Goal: Contribute content: Contribute content

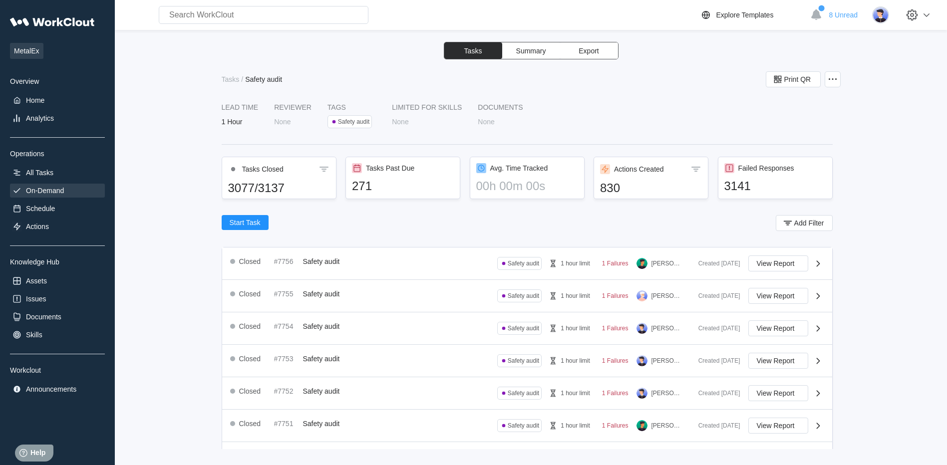
click at [50, 190] on div "On-Demand" at bounding box center [45, 191] width 38 height 8
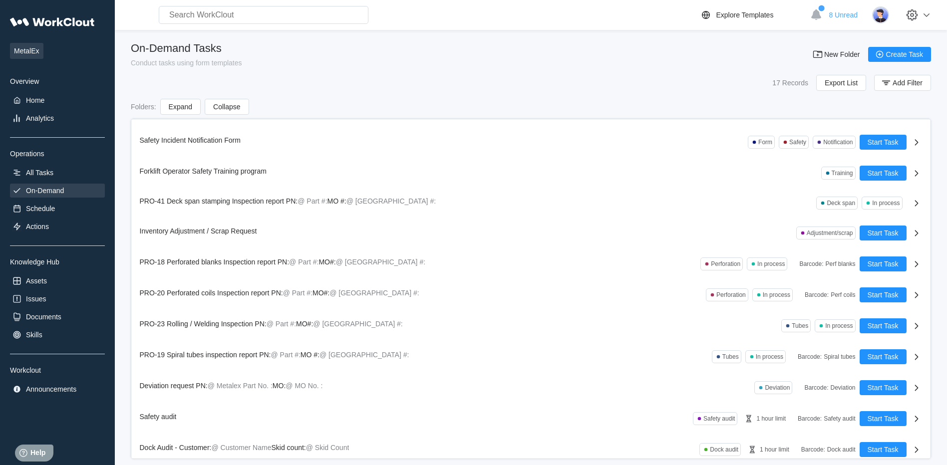
scroll to position [185, 0]
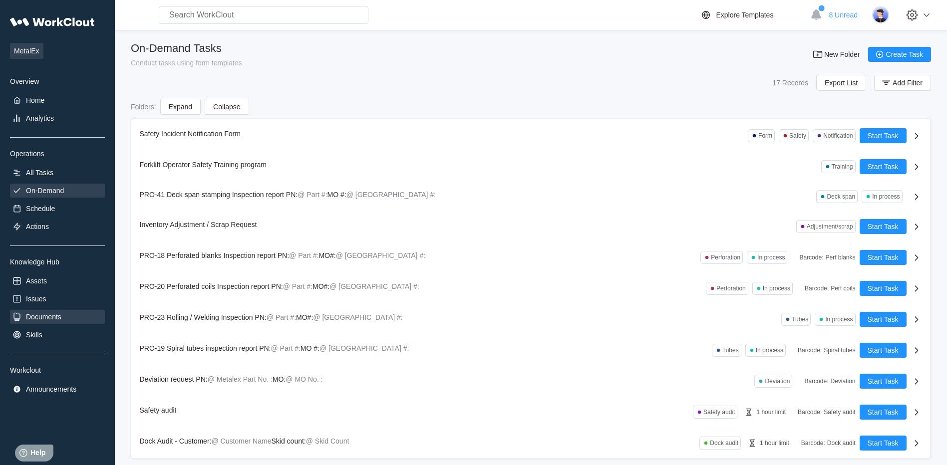
click at [46, 316] on div "Documents" at bounding box center [43, 317] width 35 height 8
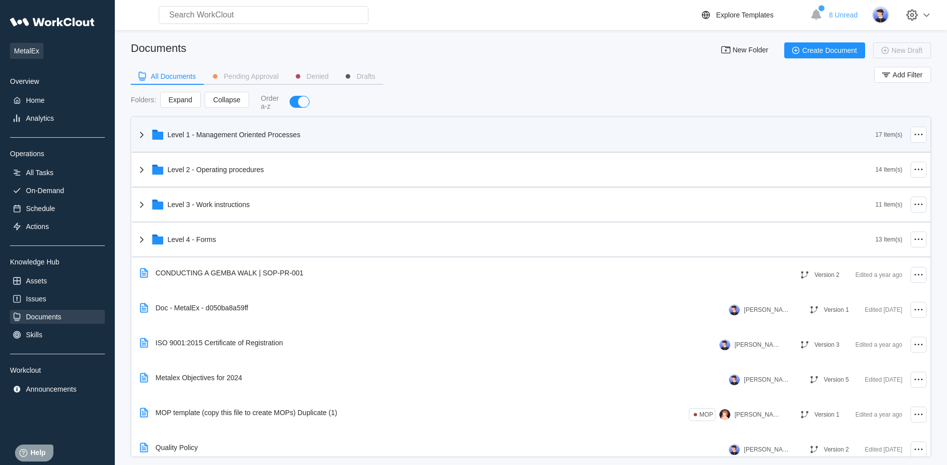
click at [242, 137] on div "Level 1 - Management Oriented Processes" at bounding box center [234, 135] width 133 height 8
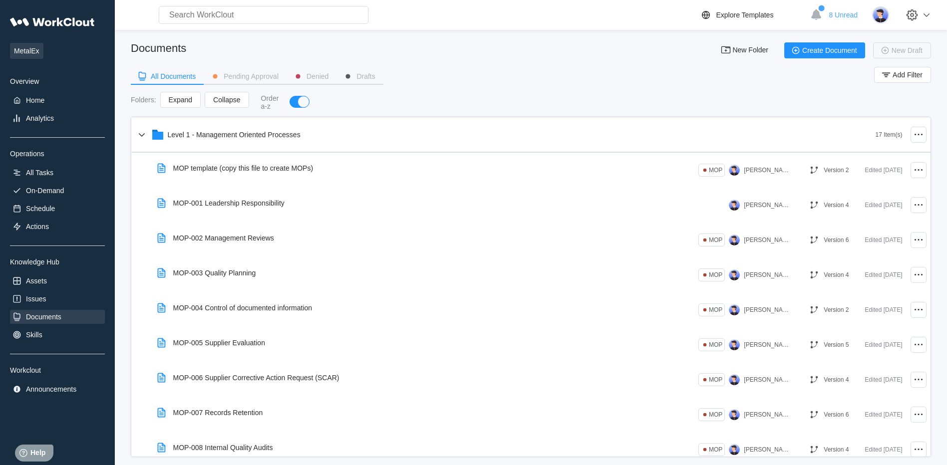
click at [288, 17] on input "text" at bounding box center [264, 15] width 210 height 18
type input "M"
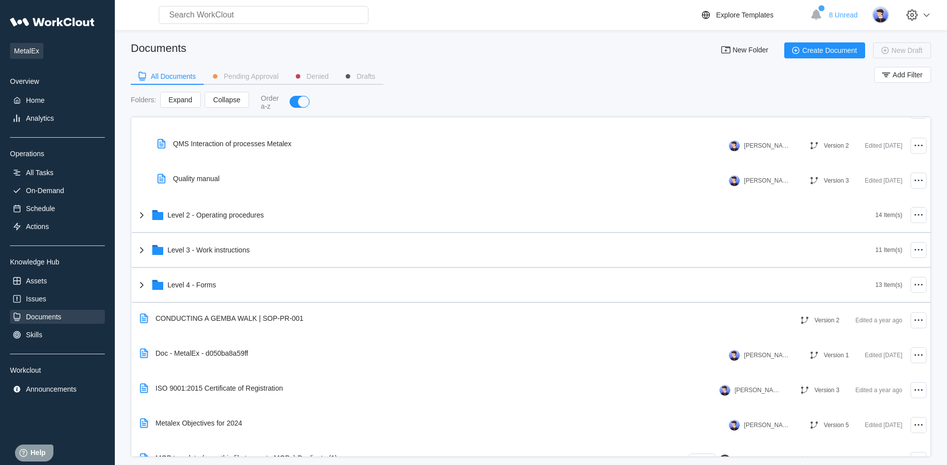
scroll to position [549, 0]
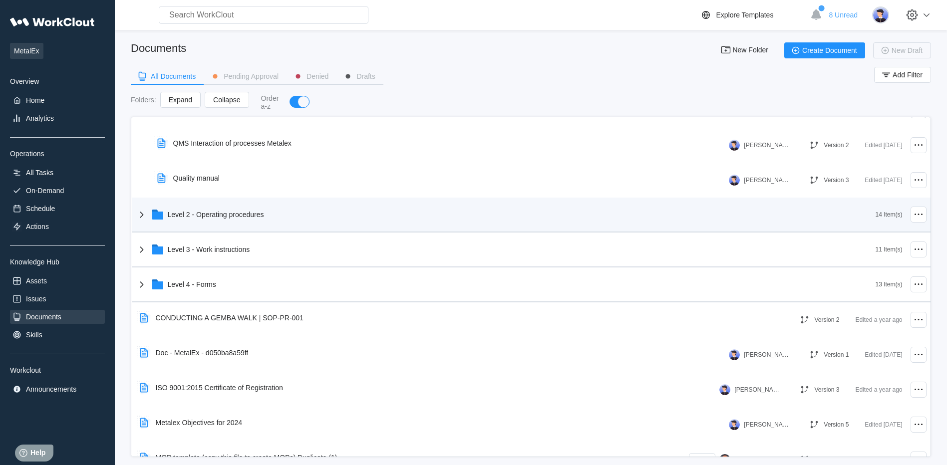
click at [268, 219] on div "Level 2 - Operating procedures" at bounding box center [506, 215] width 740 height 26
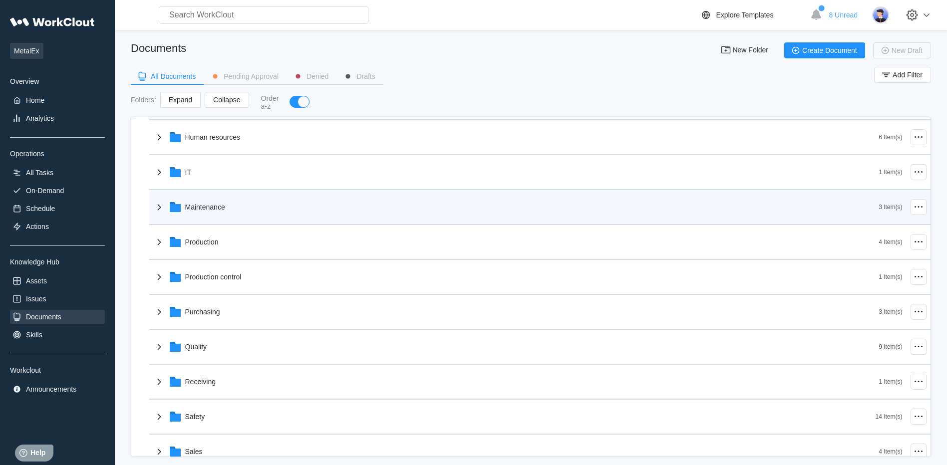
scroll to position [749, 0]
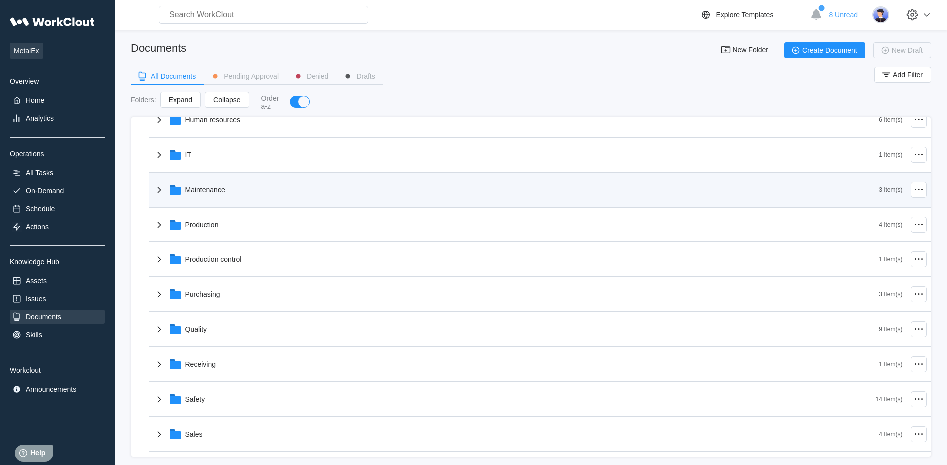
click at [294, 190] on div "Maintenance" at bounding box center [516, 190] width 726 height 26
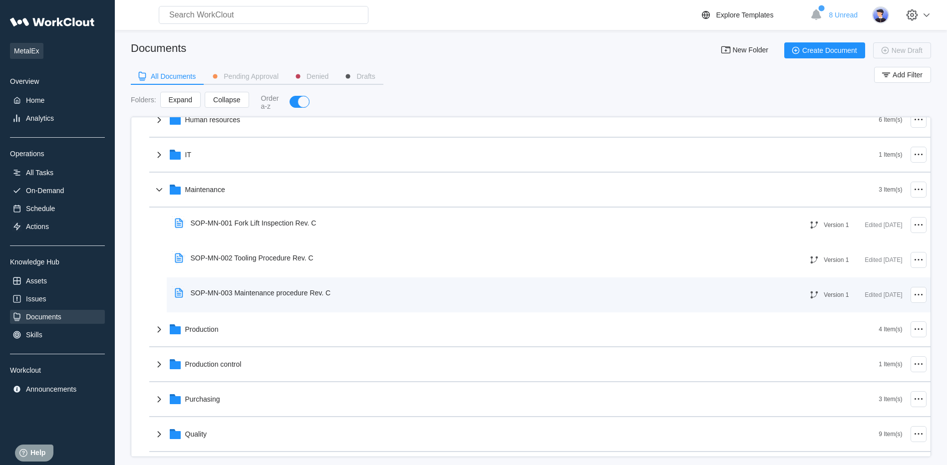
click at [285, 294] on div "SOP-MN-003 Maintenance procedure Rev. C" at bounding box center [261, 293] width 140 height 8
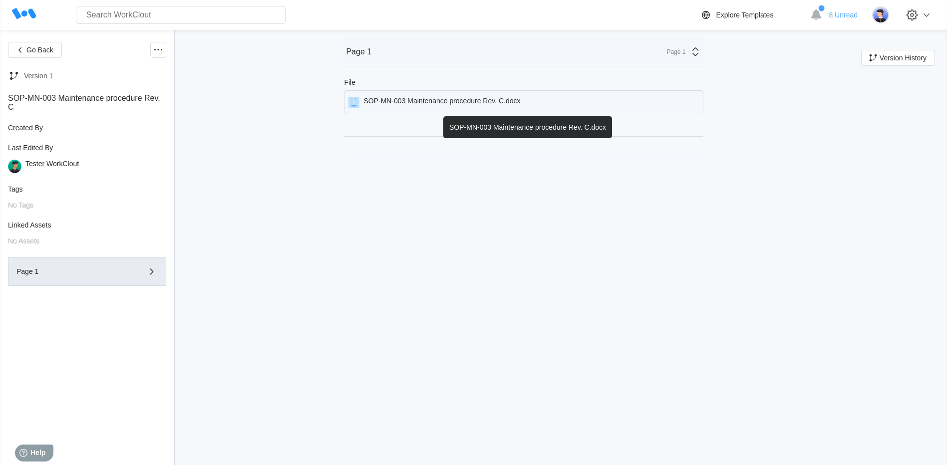
click at [477, 99] on div "SOP-MN-003 Maintenance procedure Rev. C.docx" at bounding box center [441, 102] width 157 height 11
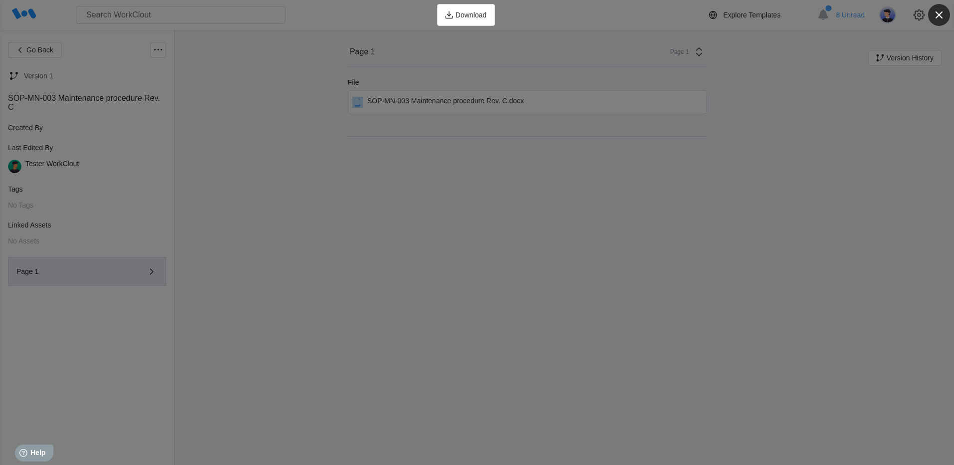
click at [942, 15] on icon "button" at bounding box center [939, 15] width 14 height 14
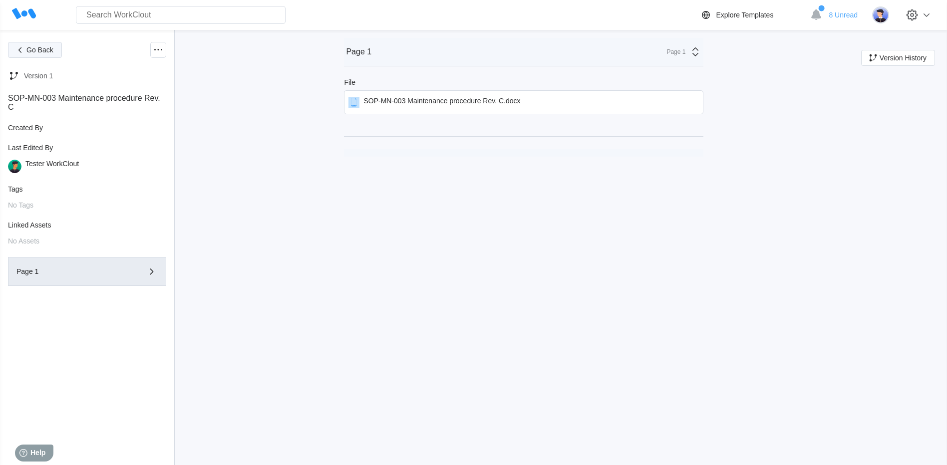
click at [30, 55] on button "Go Back" at bounding box center [35, 50] width 54 height 16
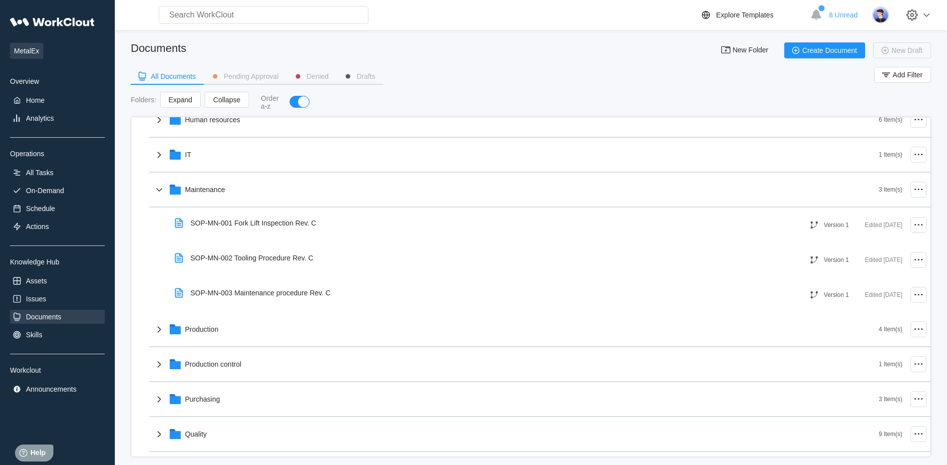
scroll to position [848, 0]
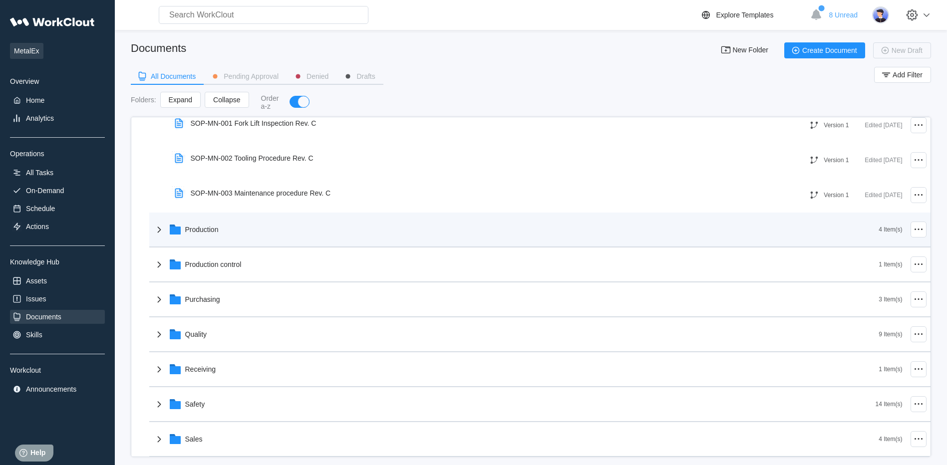
click at [157, 231] on icon at bounding box center [159, 230] width 12 height 12
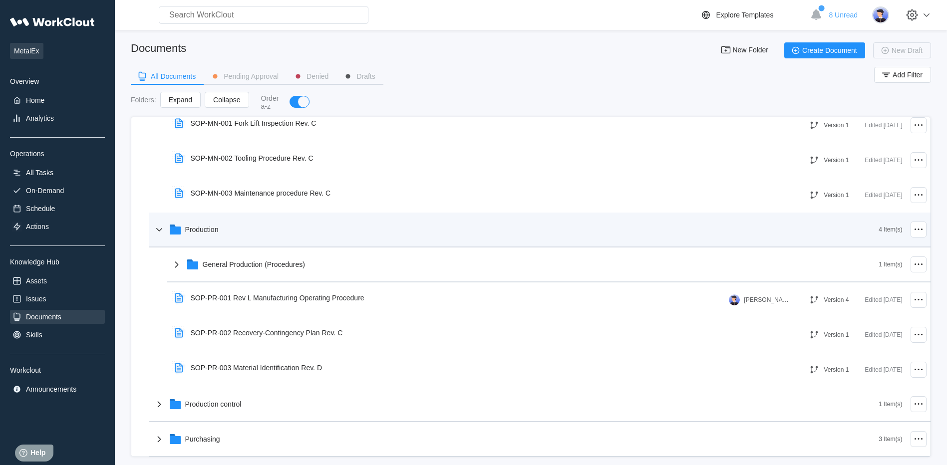
click at [204, 15] on input "text" at bounding box center [264, 15] width 210 height 18
type input "W"
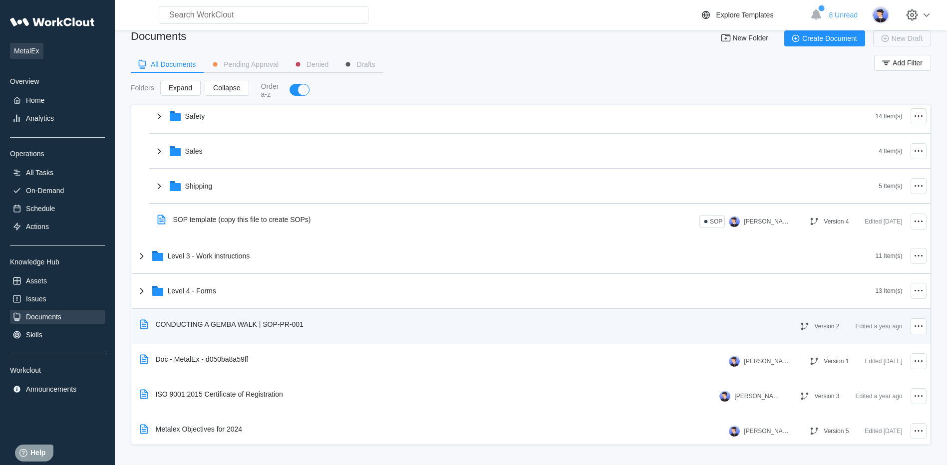
scroll to position [1258, 0]
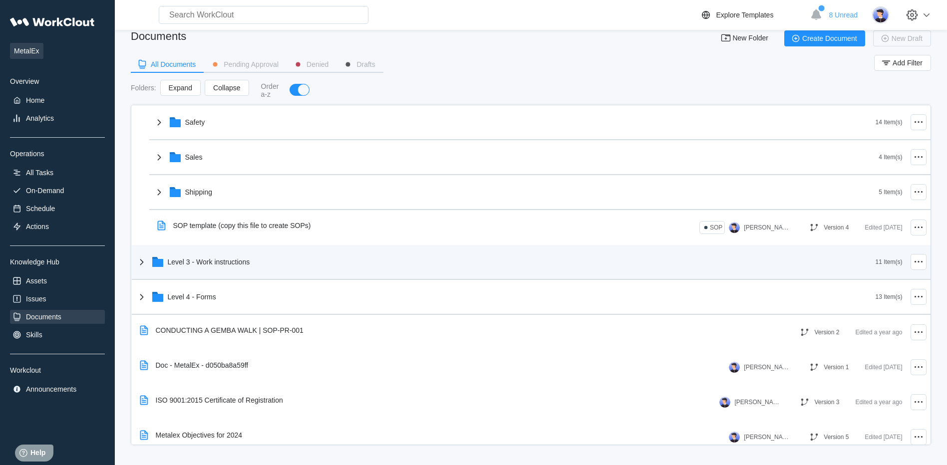
click at [201, 262] on div "Level 3 - Work instructions" at bounding box center [209, 262] width 82 height 8
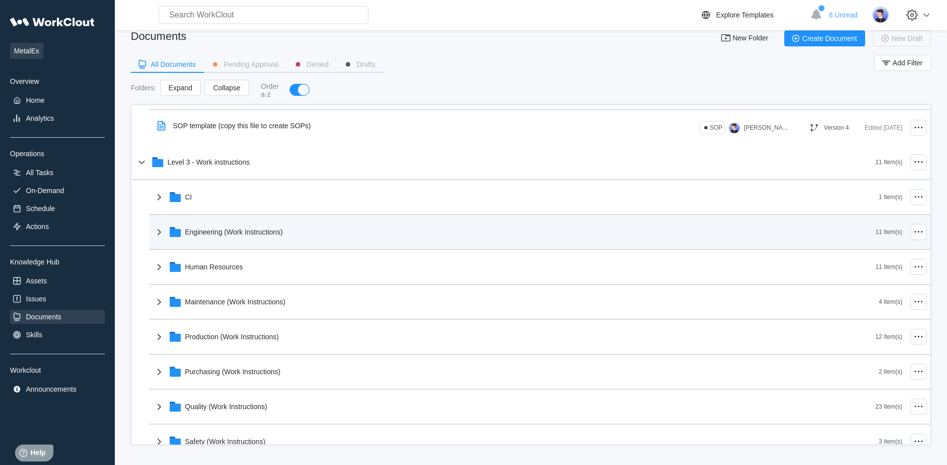
scroll to position [1408, 0]
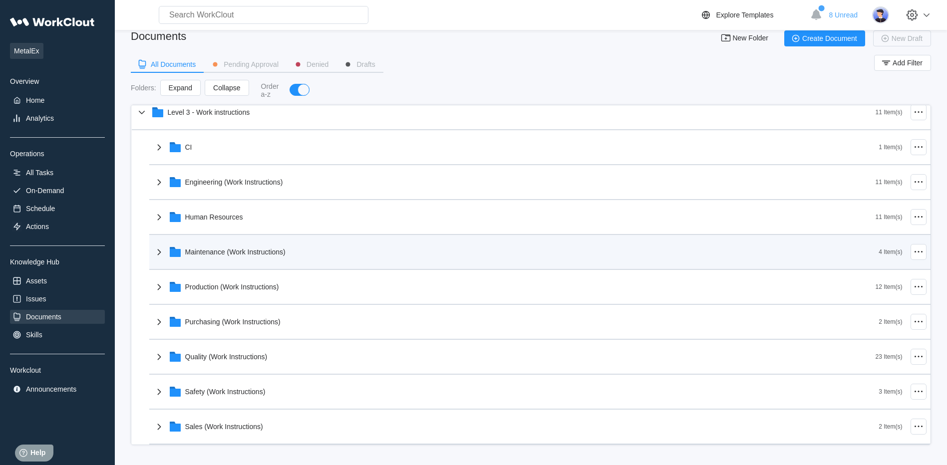
click at [220, 251] on div "Maintenance (Work Instructions)" at bounding box center [235, 252] width 100 height 8
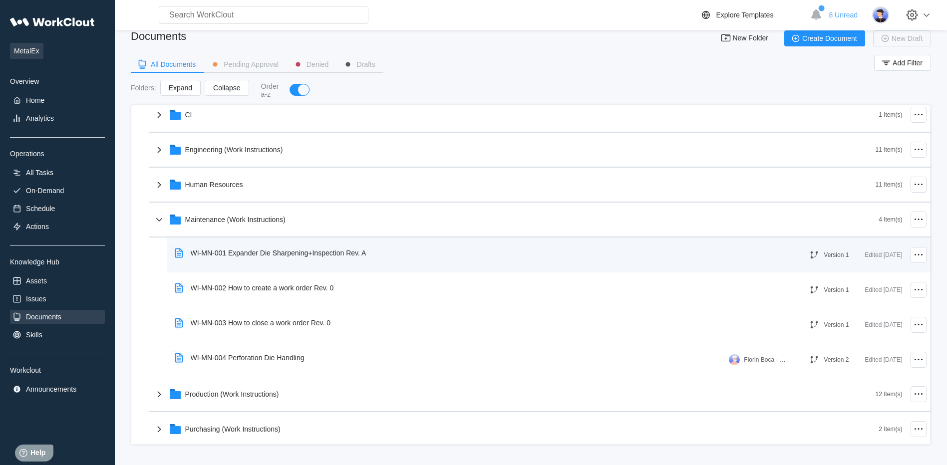
scroll to position [1458, 0]
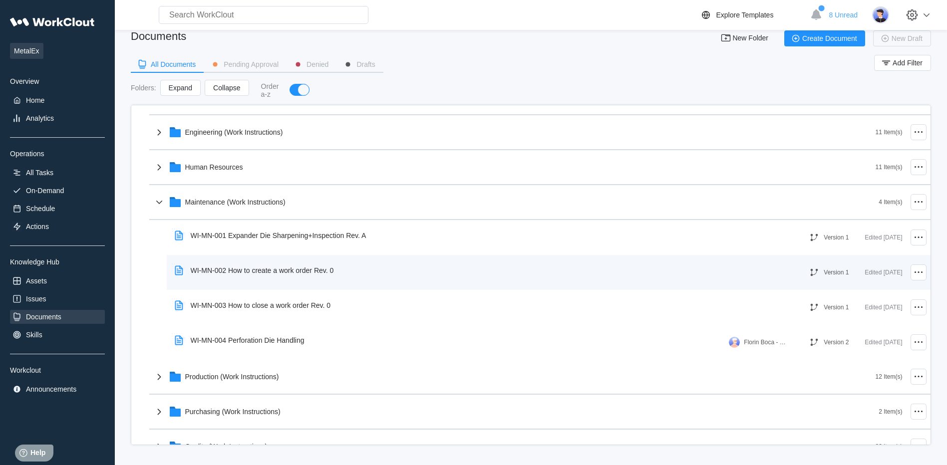
click at [297, 271] on div "WI-MN-002 How to create a work order Rev. 0" at bounding box center [262, 271] width 143 height 8
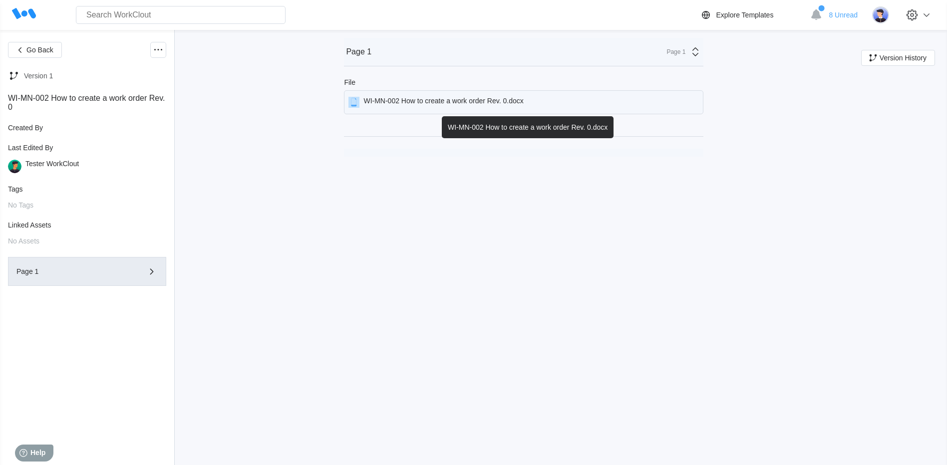
click at [433, 102] on div "WI-MN-002 How to create a work order Rev. 0.docx" at bounding box center [443, 102] width 160 height 11
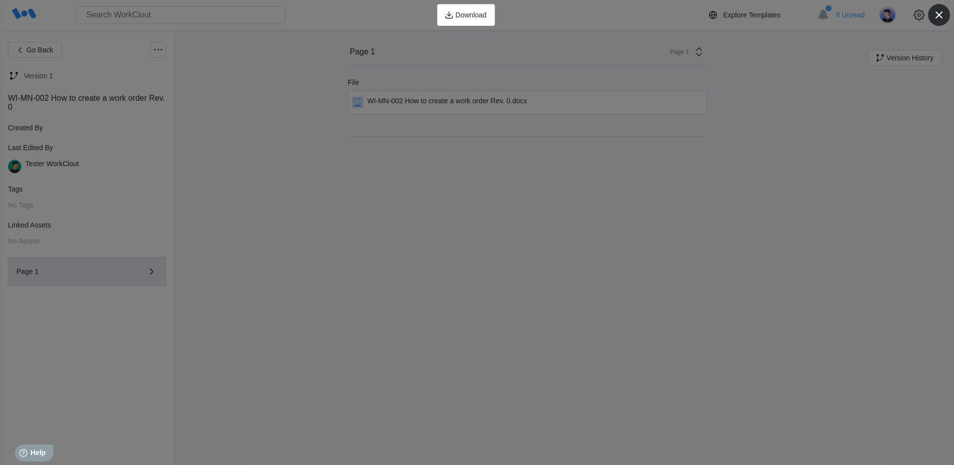
click at [939, 14] on icon "button" at bounding box center [939, 14] width 7 height 7
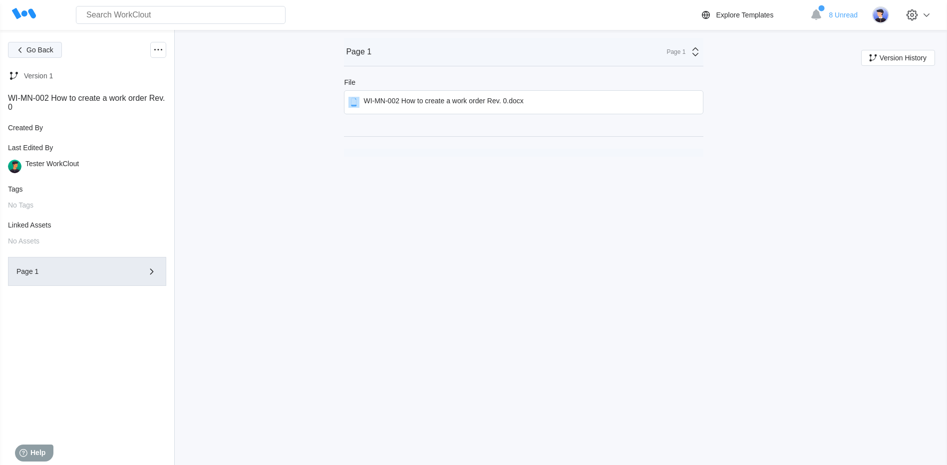
click at [33, 50] on span "Go Back" at bounding box center [39, 49] width 27 height 7
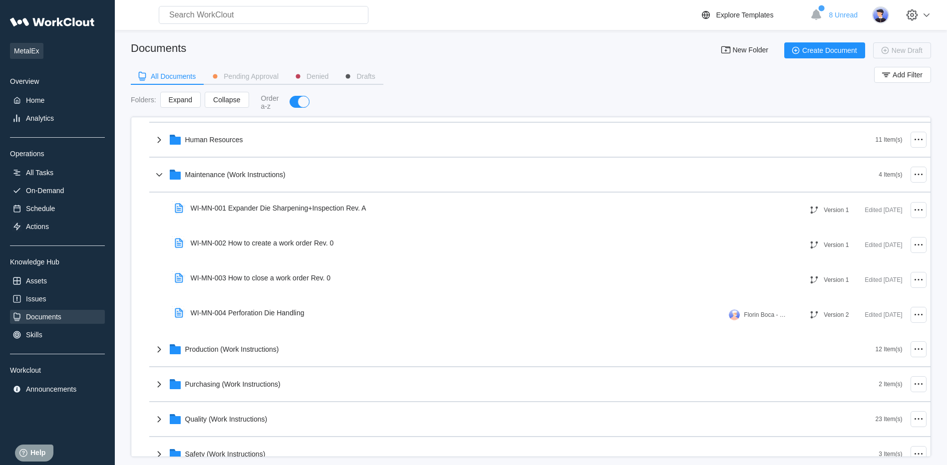
scroll to position [1483, 0]
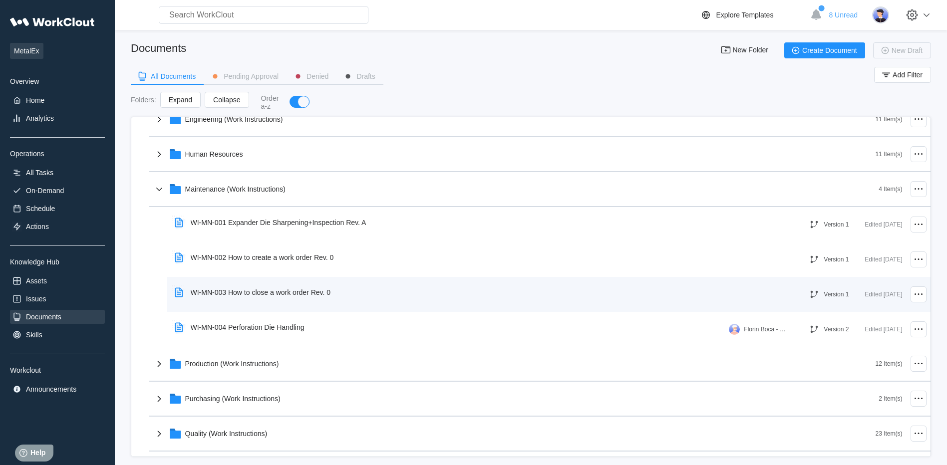
click at [275, 297] on div "WI-MN-003 How to close a work order Rev. 0" at bounding box center [255, 292] width 168 height 23
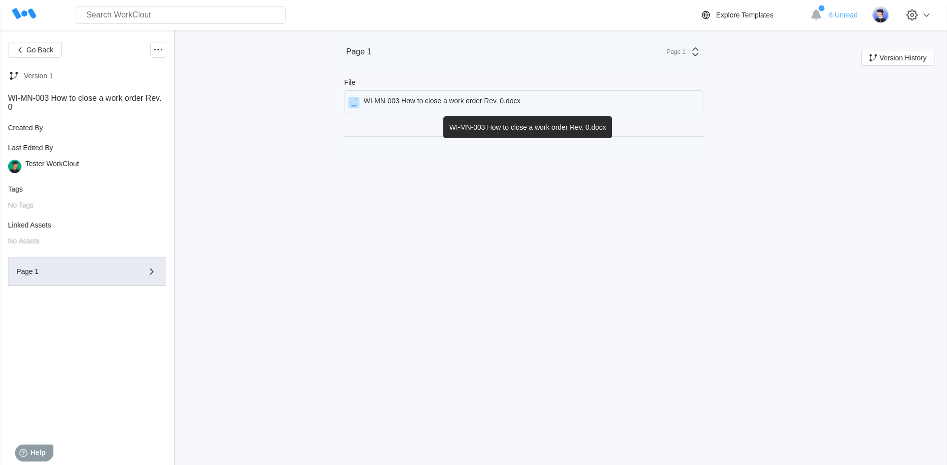
click at [419, 103] on div "WI-MN-003 How to close a work order Rev. 0.docx" at bounding box center [441, 102] width 157 height 11
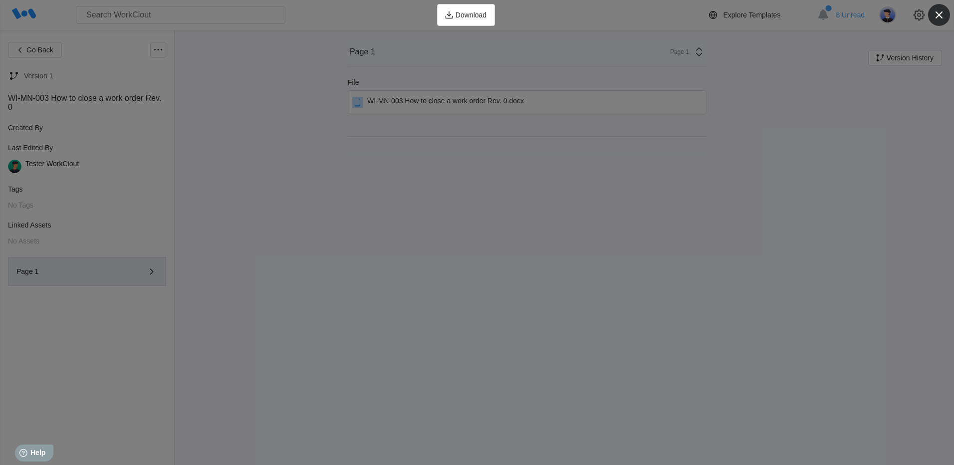
click at [942, 16] on icon "button" at bounding box center [939, 15] width 14 height 14
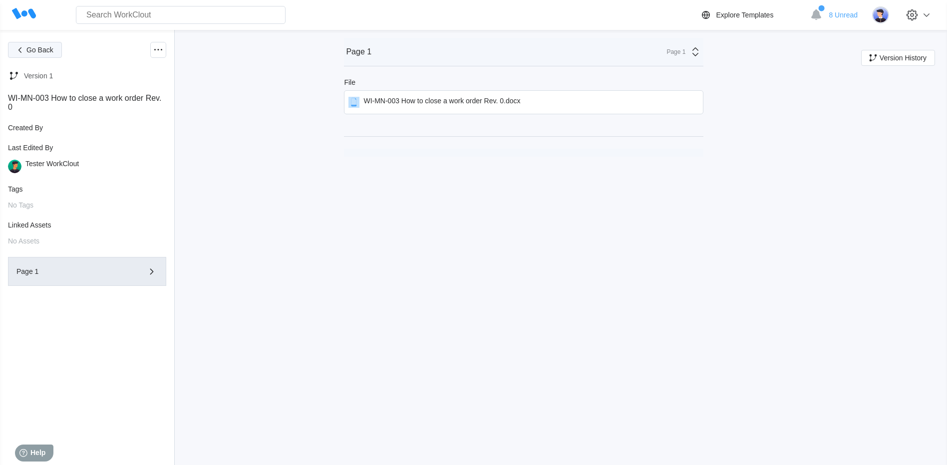
click at [48, 49] on span "Go Back" at bounding box center [39, 49] width 27 height 7
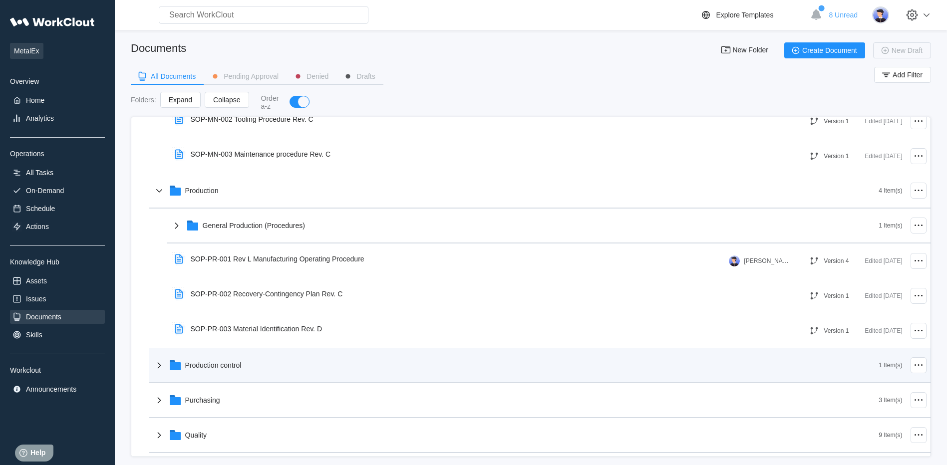
scroll to position [799, 0]
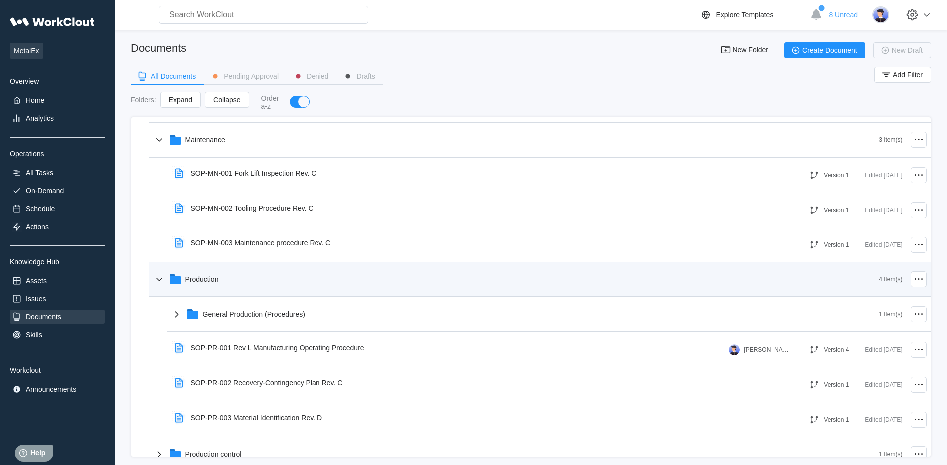
click at [165, 280] on div "Production" at bounding box center [516, 280] width 726 height 26
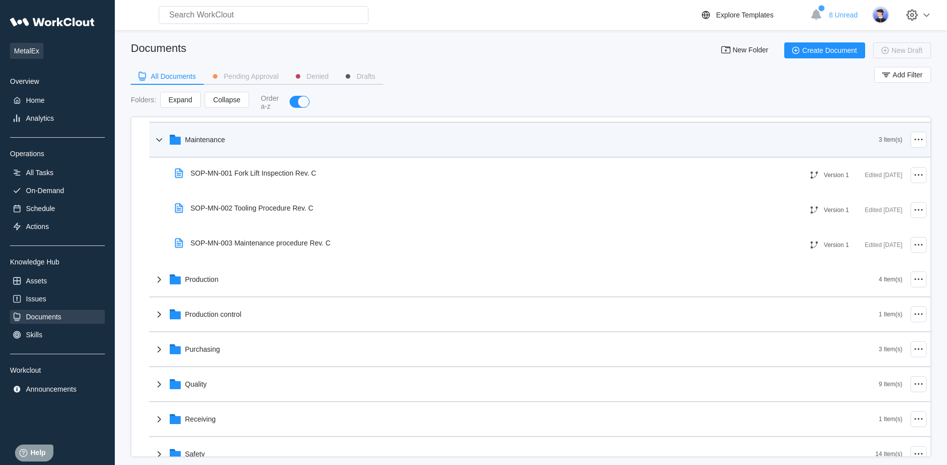
click at [161, 142] on icon at bounding box center [159, 140] width 12 height 12
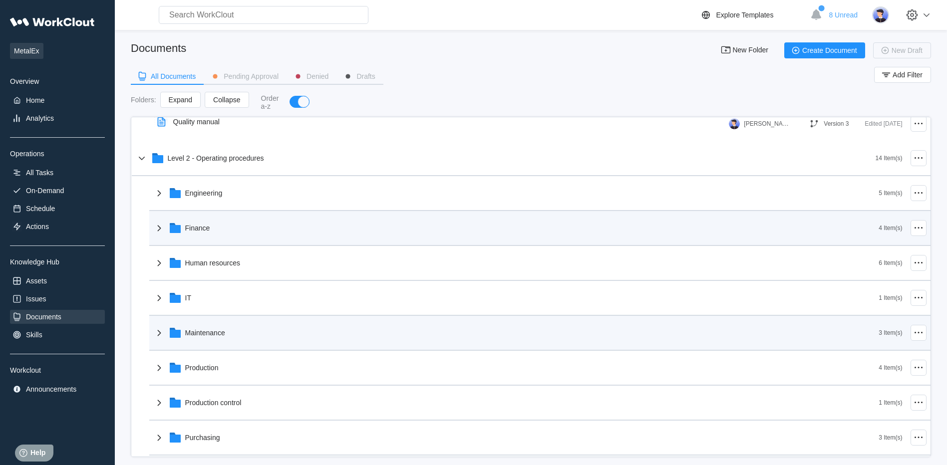
scroll to position [599, 0]
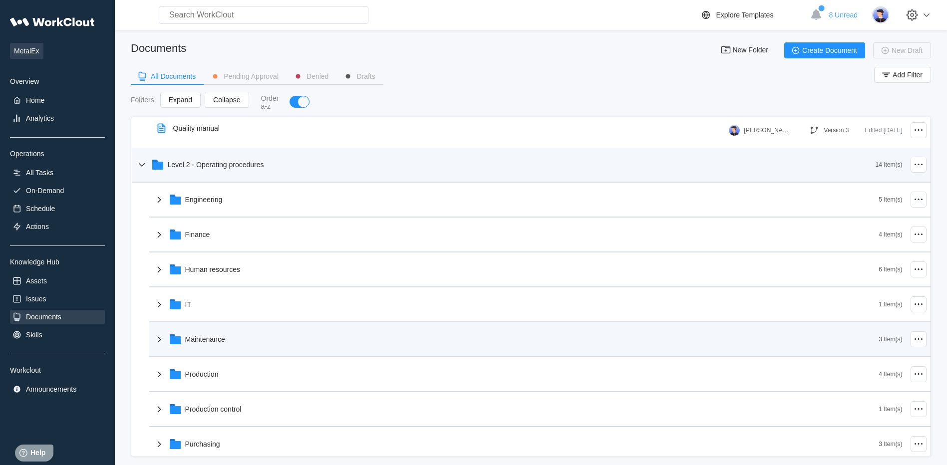
click at [140, 165] on icon at bounding box center [141, 164] width 6 height 3
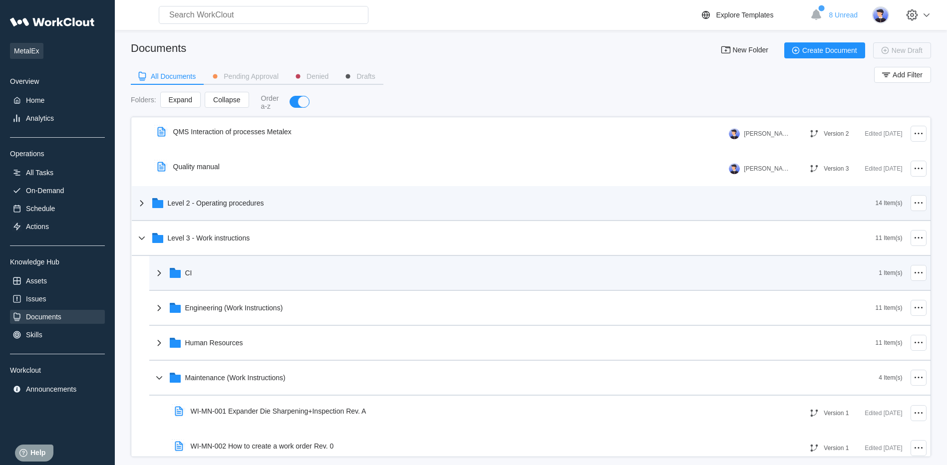
scroll to position [649, 0]
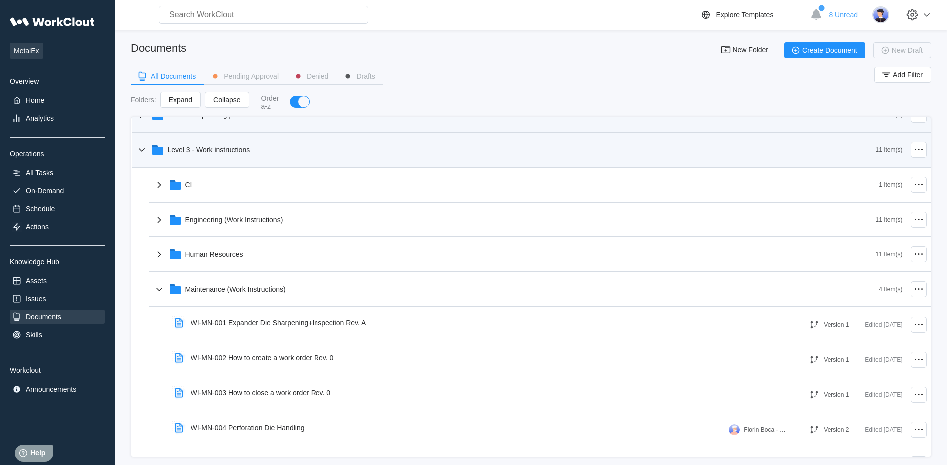
click at [141, 153] on icon at bounding box center [142, 150] width 12 height 12
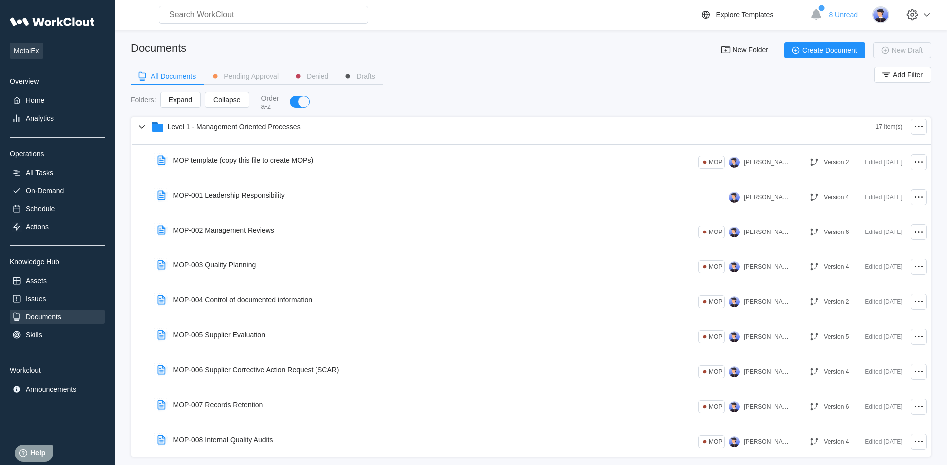
scroll to position [0, 0]
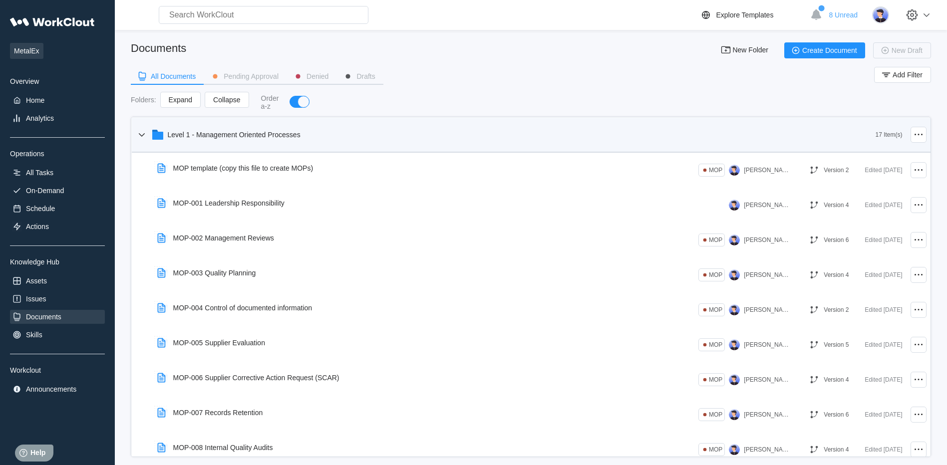
click at [145, 143] on div "Level 1 - Management Oriented Processes" at bounding box center [506, 135] width 740 height 26
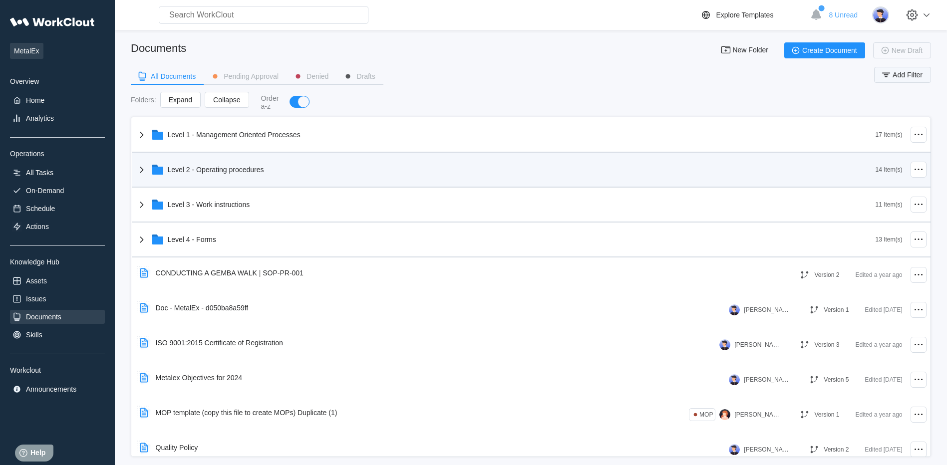
click at [910, 72] on span "Add Filter" at bounding box center [907, 74] width 30 height 7
click at [474, 70] on div "All Documents Pending Approval Denied Drafts Add Filter" at bounding box center [531, 79] width 800 height 25
click at [286, 21] on input "text" at bounding box center [264, 15] width 210 height 18
type input "M"
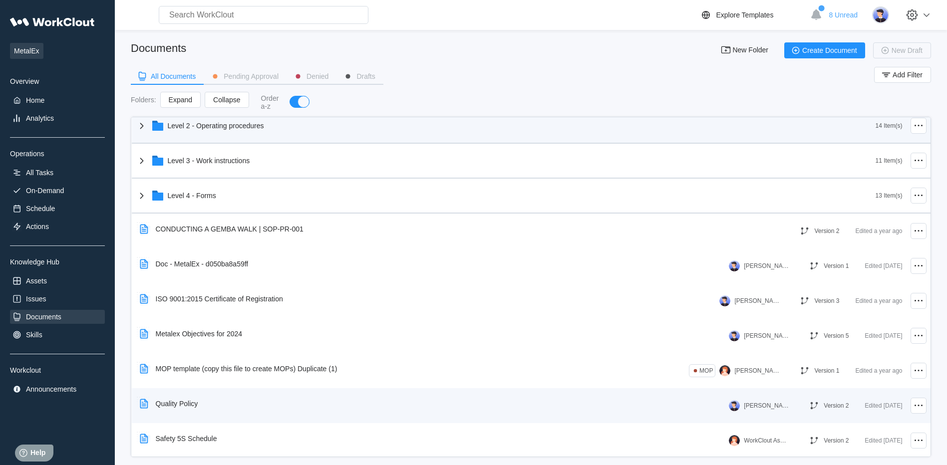
scroll to position [80, 0]
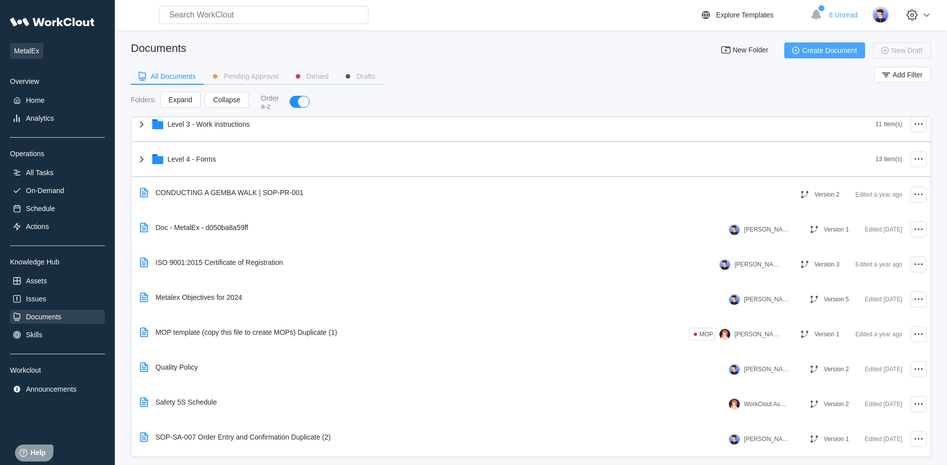
click at [831, 51] on span "Create Document" at bounding box center [829, 50] width 55 height 7
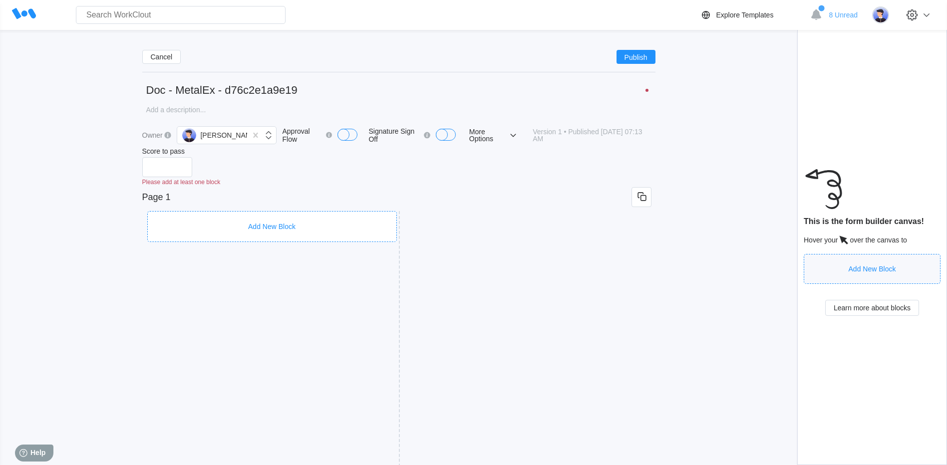
click at [231, 216] on div "Add New Block" at bounding box center [272, 226] width 250 height 31
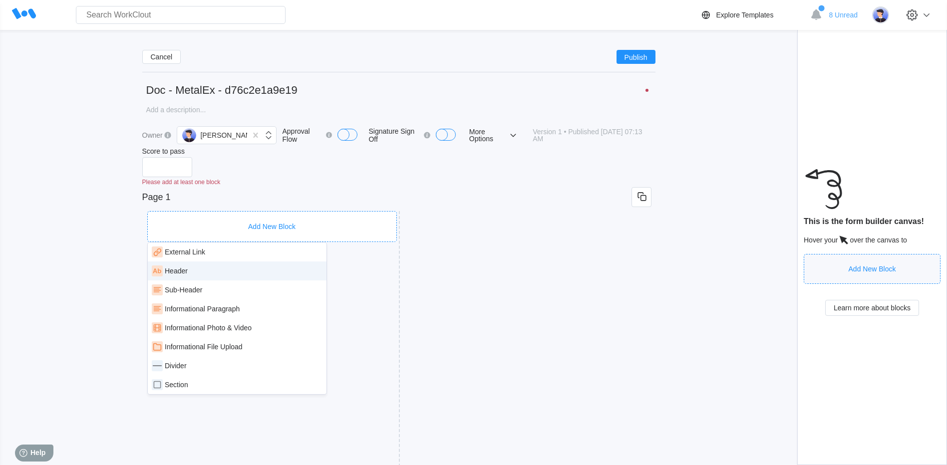
click at [187, 272] on div "Header" at bounding box center [176, 271] width 23 height 8
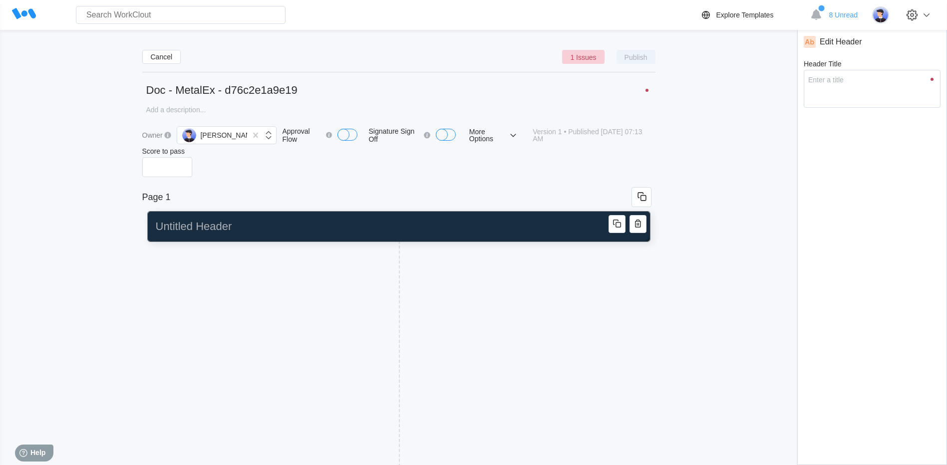
click at [244, 226] on input "Header Title" at bounding box center [397, 227] width 490 height 20
type input "M"
type textarea "M"
type textarea "x"
type input "Ma"
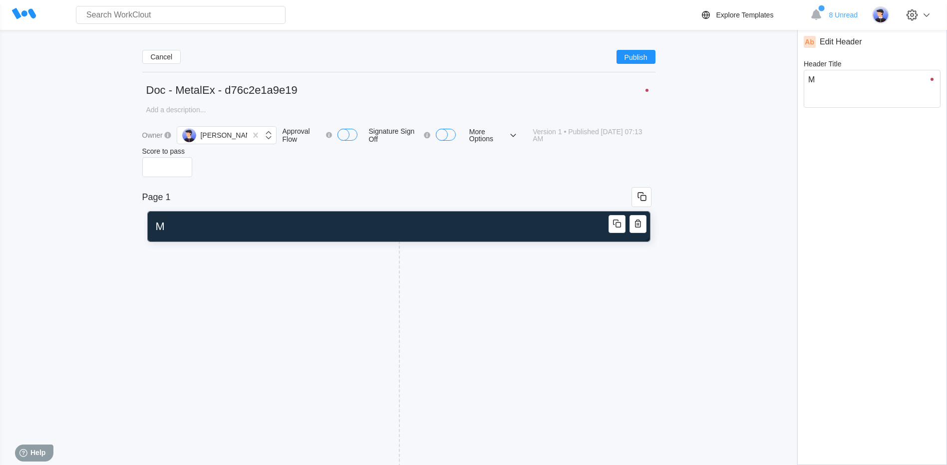
type textarea "Ma"
type textarea "x"
type input "Mai"
type textarea "Mai"
type textarea "x"
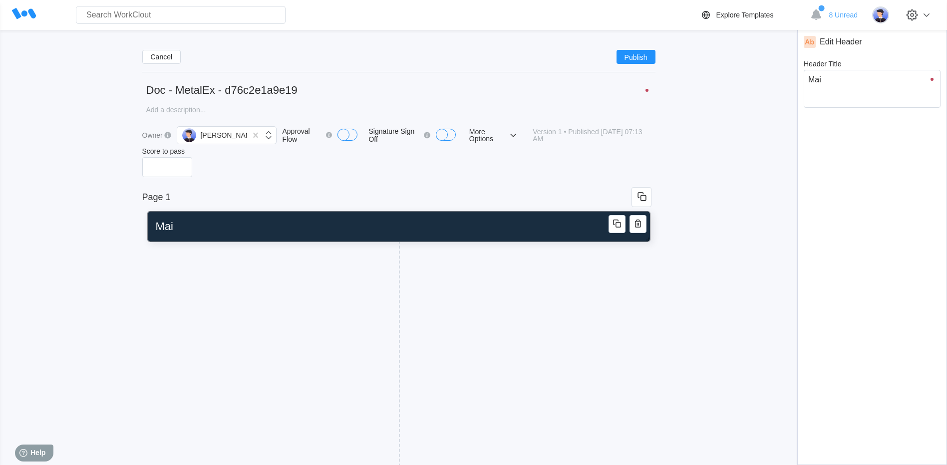
type input "Main"
type textarea "Main"
type textarea "x"
type input "Maint"
type textarea "Maint"
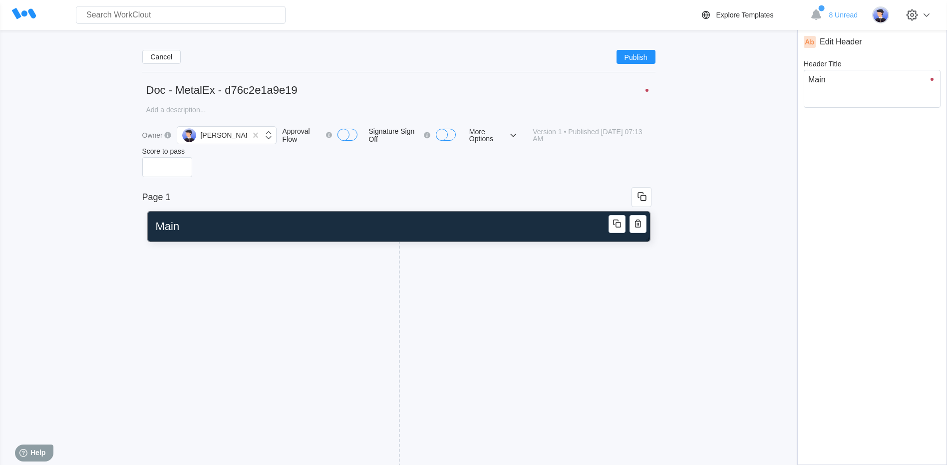
type textarea "x"
type input "Mainta"
type textarea "Mainta"
type textarea "x"
type input "Maintai"
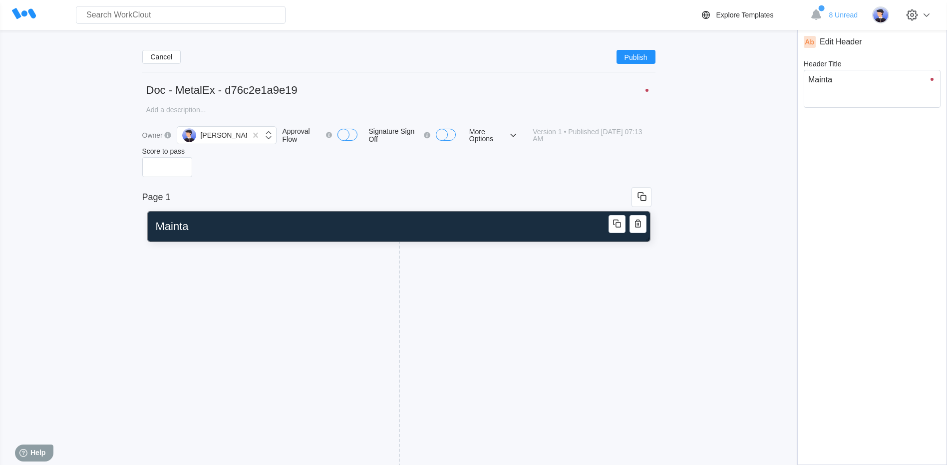
type textarea "Maintai"
type textarea "x"
type input "Maintain"
type textarea "Maintain"
type textarea "x"
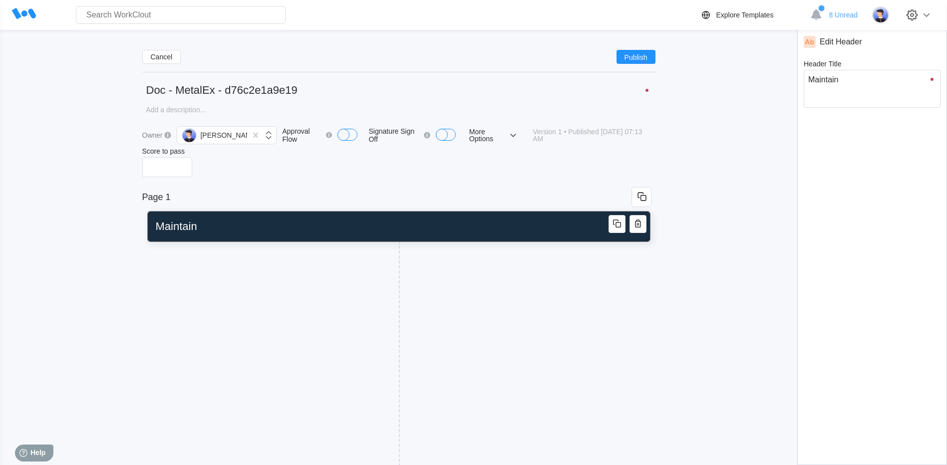
type input "Maintain"
type textarea "Maintain"
type textarea "x"
type input "Maintain X"
type textarea "Maintain X"
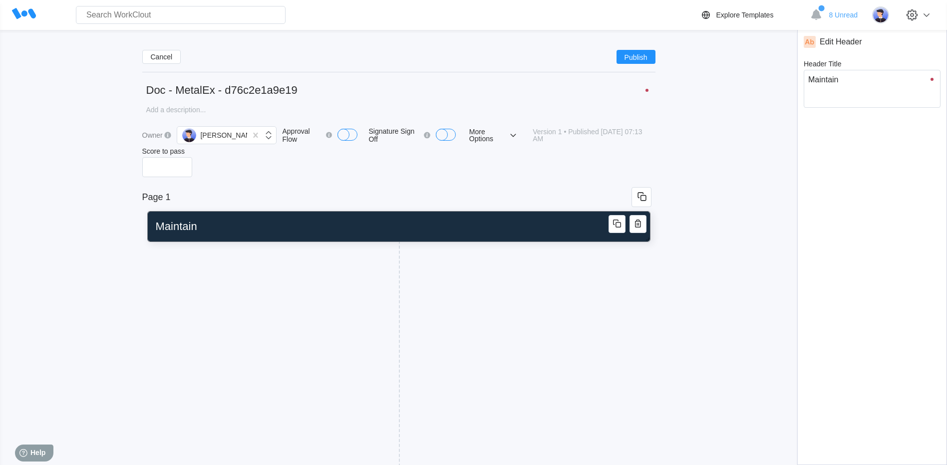
type textarea "x"
type input "Maintain"
type textarea "Maintain"
type textarea "x"
type input "Maintain"
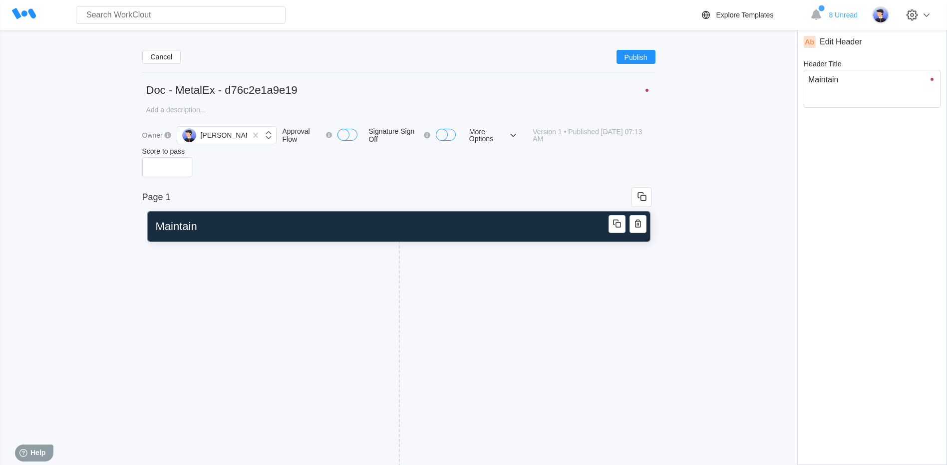
type textarea "Maintain"
type textarea "x"
type input "MaintainX"
type textarea "MaintainX"
type textarea "x"
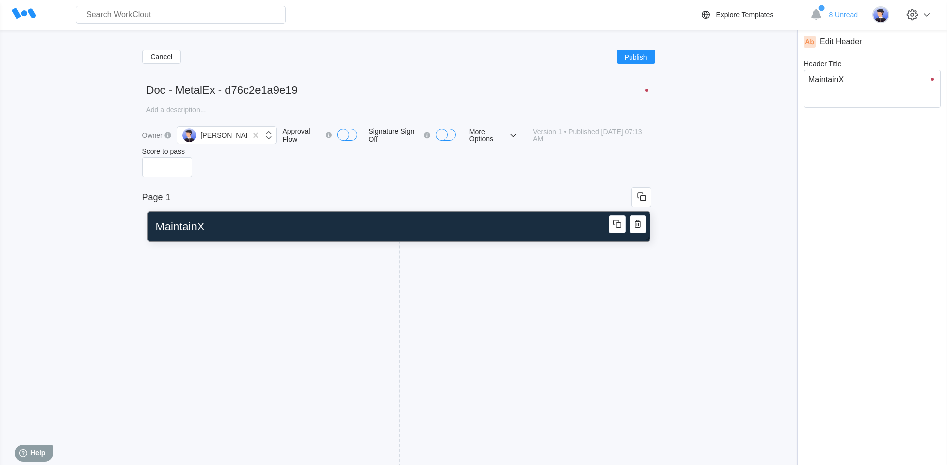
type input "MaintainX"
type textarea "MaintainX"
type textarea "x"
type input "MaintainX W"
type textarea "MaintainX W"
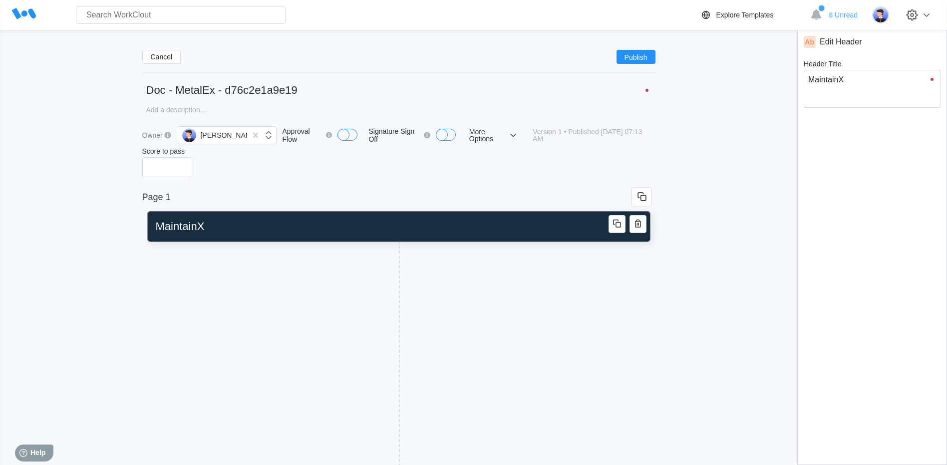
type textarea "x"
type input "MaintainX Wo"
type textarea "MaintainX Wo"
type textarea "x"
type input "MaintainX Wor"
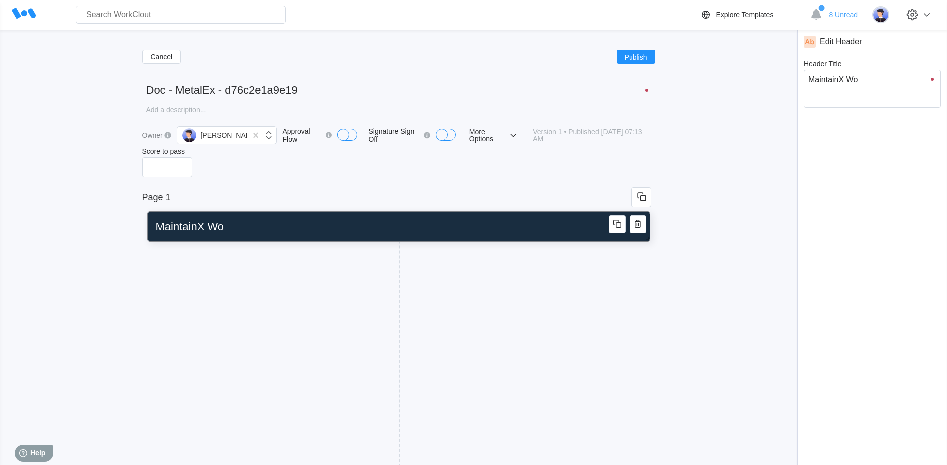
type textarea "MaintainX Wor"
type textarea "x"
type input "MaintainX Work"
type textarea "MaintainX Work"
type textarea "x"
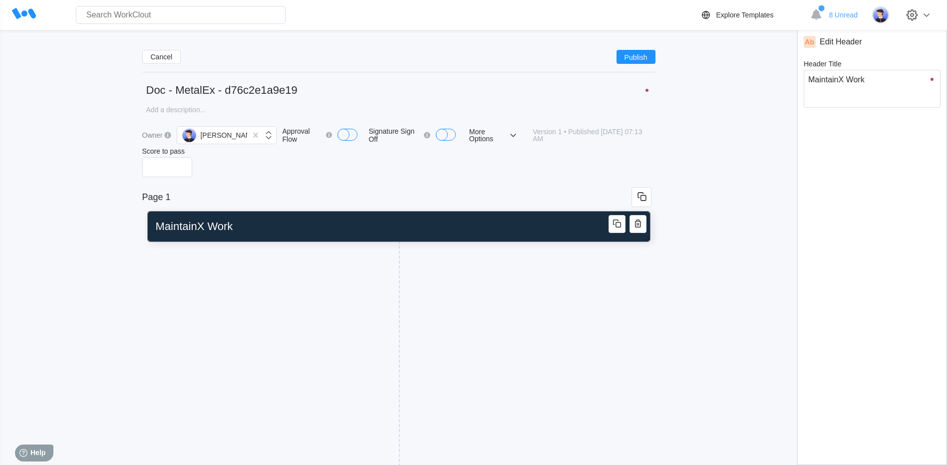
type input "MaintainX Work"
type textarea "MaintainX Work"
type textarea "x"
type input "MaintainX Work O"
type textarea "MaintainX Work O"
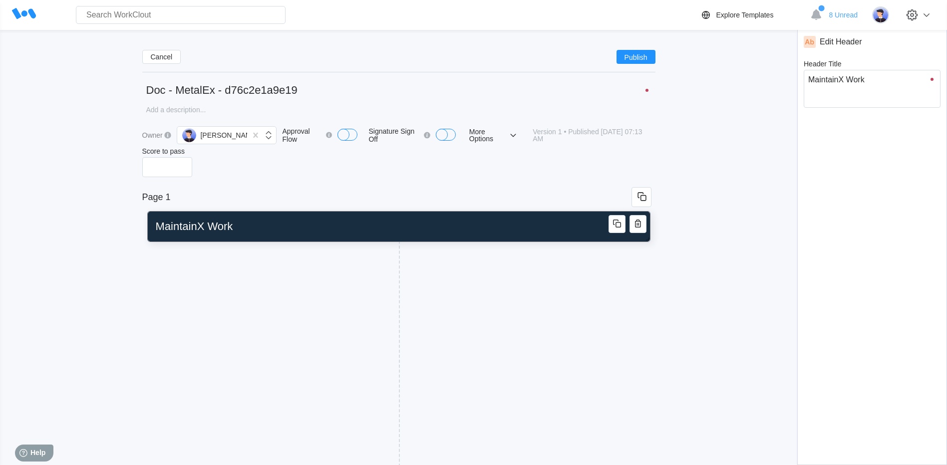
type textarea "x"
type input "MaintainX Work Or"
type textarea "MaintainX Work Or"
type textarea "x"
type input "MaintainX Work Ord"
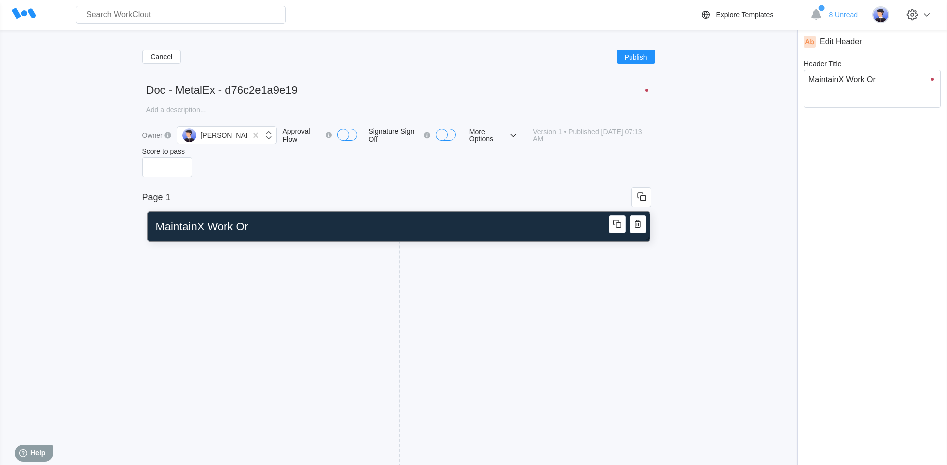
type textarea "MaintainX Work Ord"
type textarea "x"
type input "MaintainX Work Orde"
type textarea "MaintainX Work Orde"
type textarea "x"
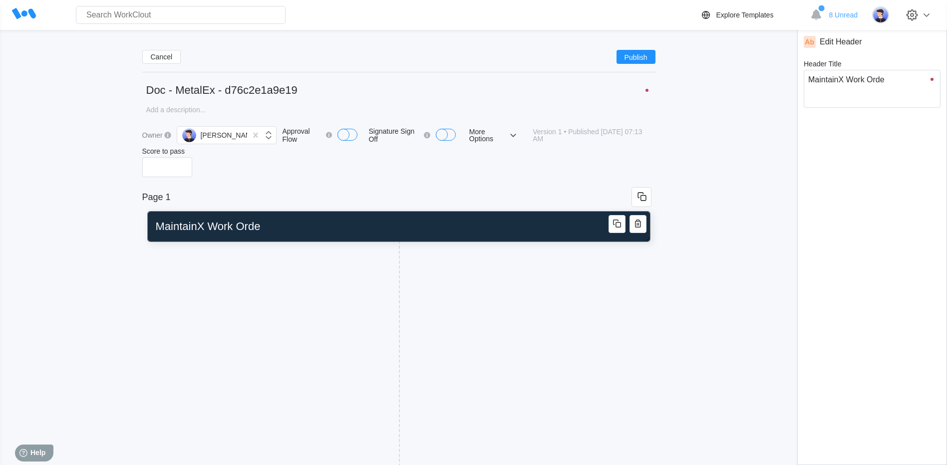
type input "MaintainX Work Order"
type textarea "MaintainX Work Order"
type textarea "x"
type input "MaintainX Work Order"
type textarea "MaintainX Work Order"
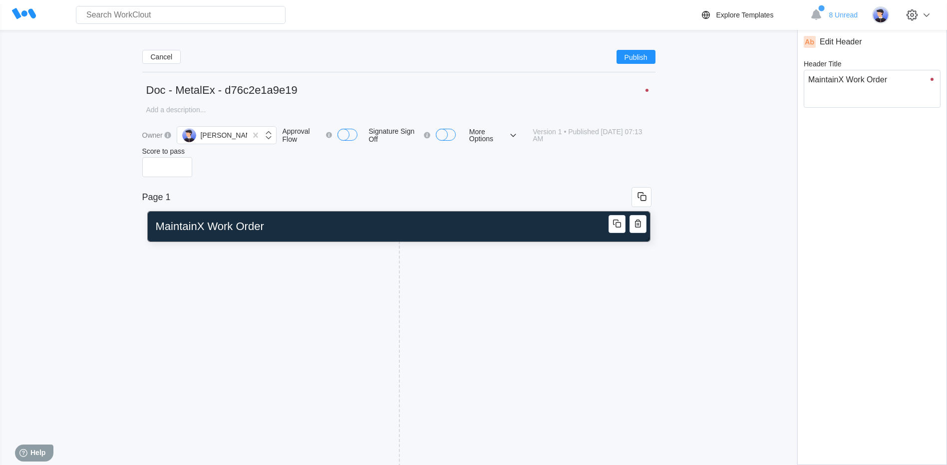
type textarea "x"
type input "MaintainX Work Order"
click at [369, 248] on div "Add New Block" at bounding box center [272, 261] width 250 height 31
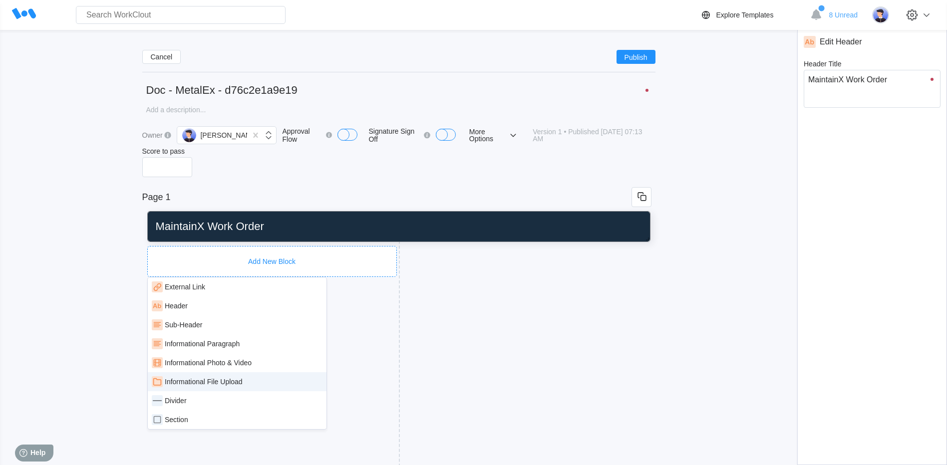
click at [204, 382] on div "Informational File Upload" at bounding box center [204, 382] width 78 height 8
